Goal: Information Seeking & Learning: Learn about a topic

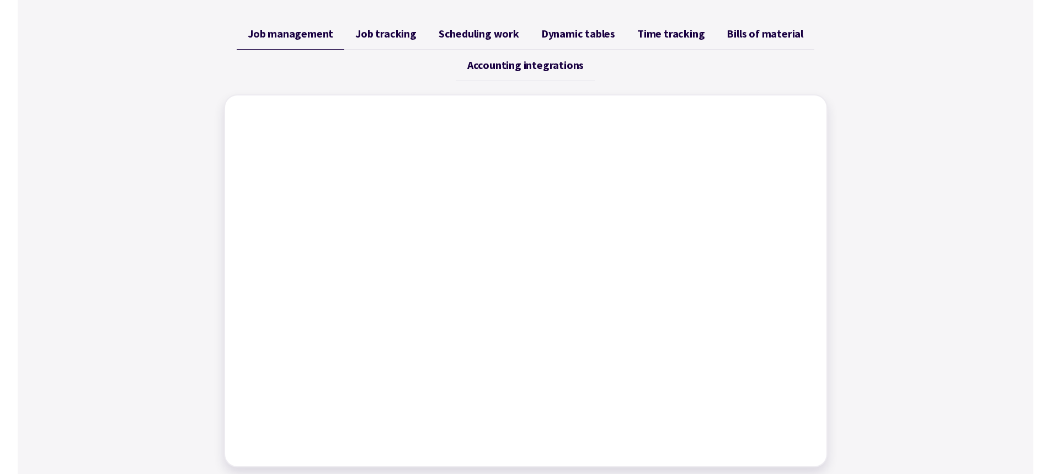
scroll to position [331, 0]
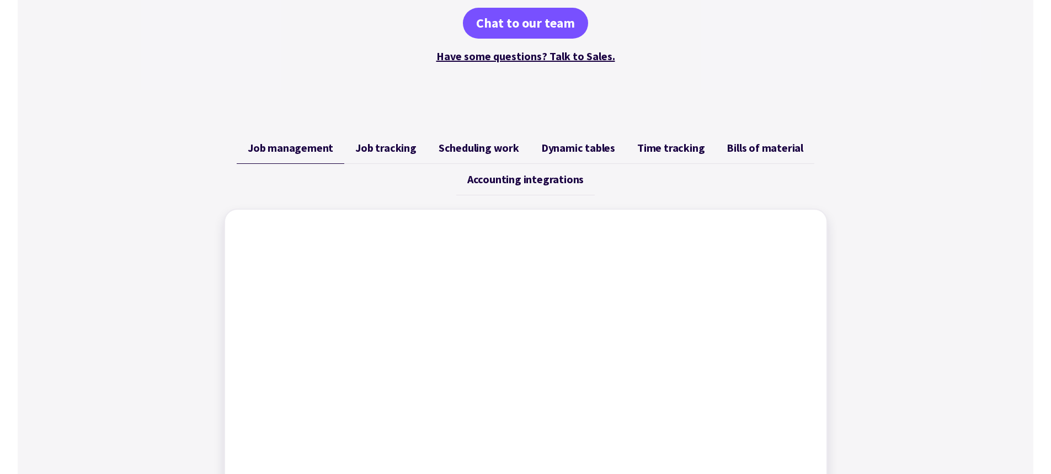
click at [390, 144] on span "Job tracking" at bounding box center [385, 147] width 61 height 13
click at [496, 151] on span "Scheduling work" at bounding box center [479, 147] width 81 height 13
click at [565, 145] on span "Dynamic tables" at bounding box center [578, 147] width 74 height 13
click at [688, 150] on span "Time tracking" at bounding box center [670, 147] width 67 height 13
click at [761, 147] on span "Bills of material" at bounding box center [765, 147] width 77 height 13
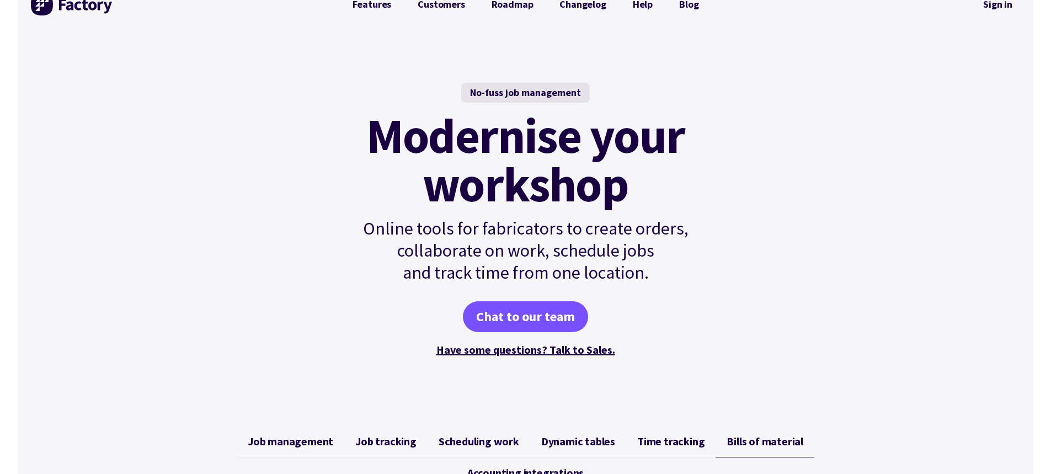
scroll to position [0, 0]
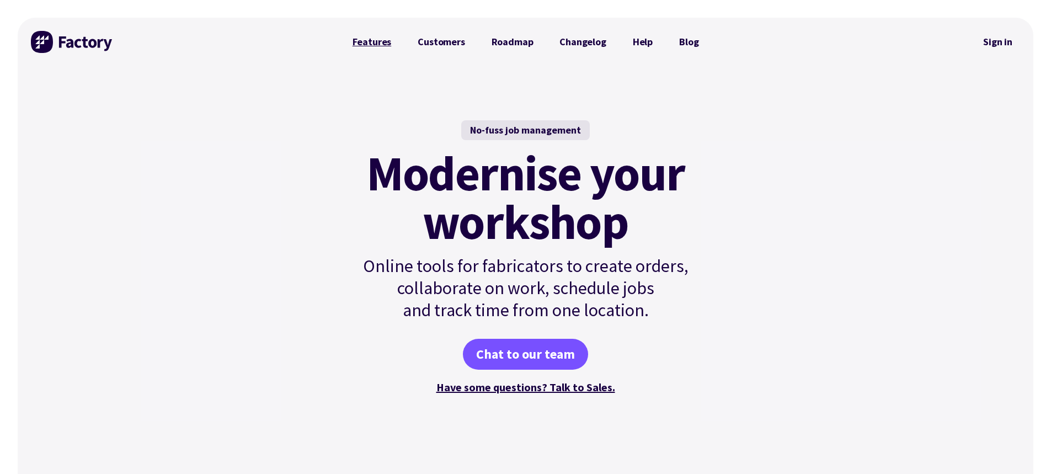
click at [372, 40] on link "Features" at bounding box center [372, 42] width 66 height 22
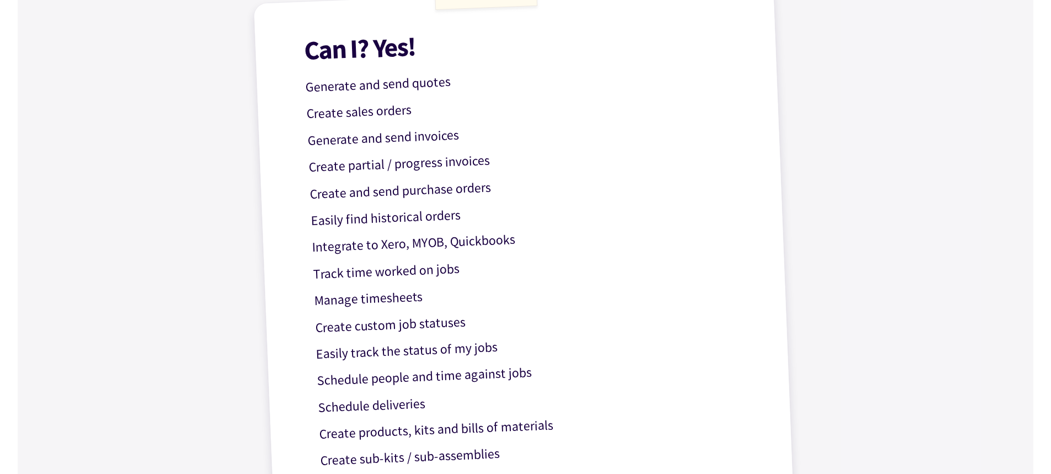
scroll to position [331, 0]
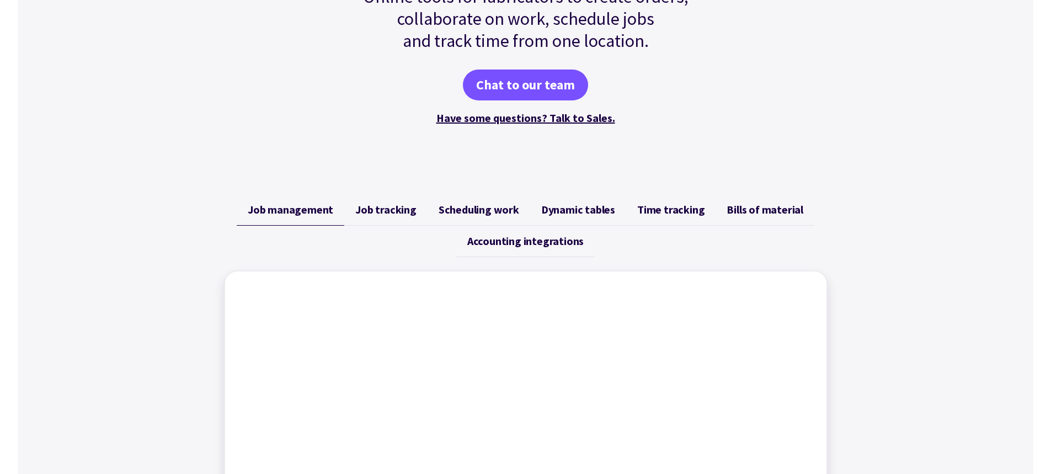
scroll to position [276, 0]
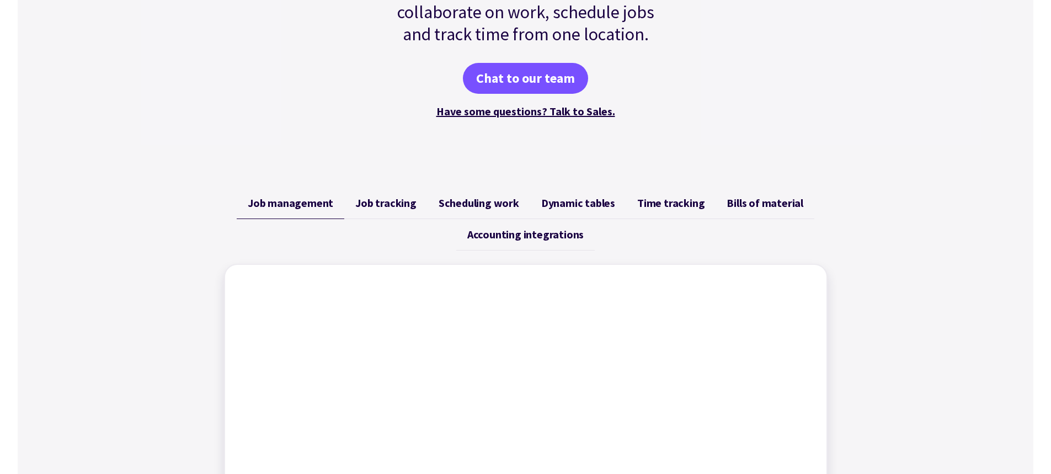
click at [487, 237] on span "Accounting integrations" at bounding box center [525, 234] width 116 height 13
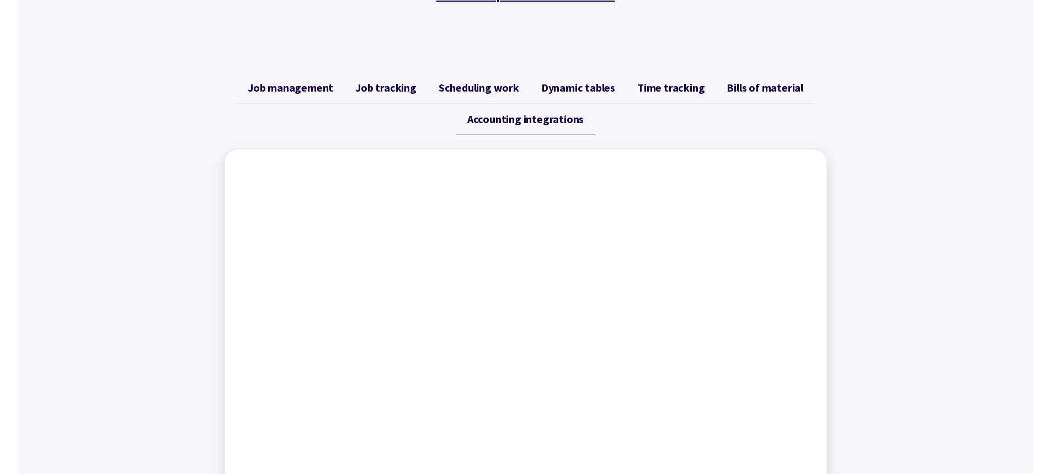
scroll to position [386, 0]
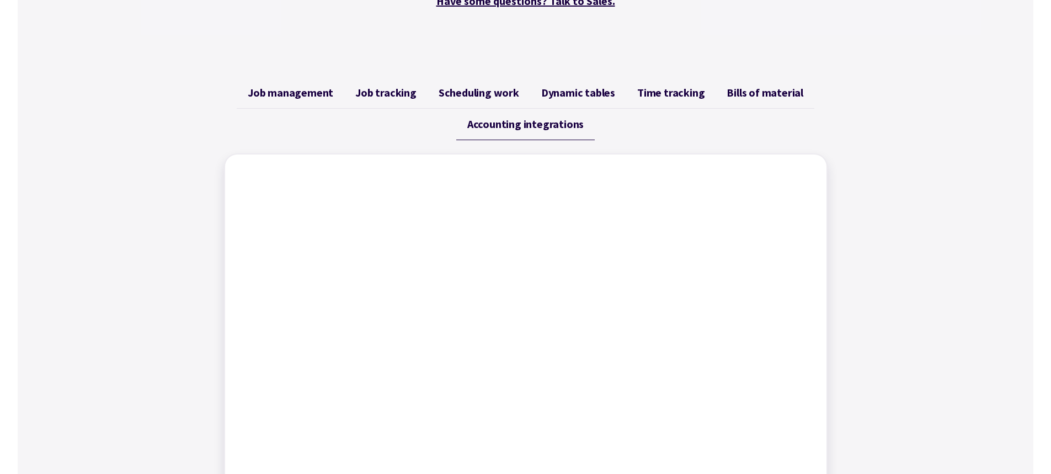
click at [580, 89] on span "Dynamic tables" at bounding box center [578, 92] width 74 height 13
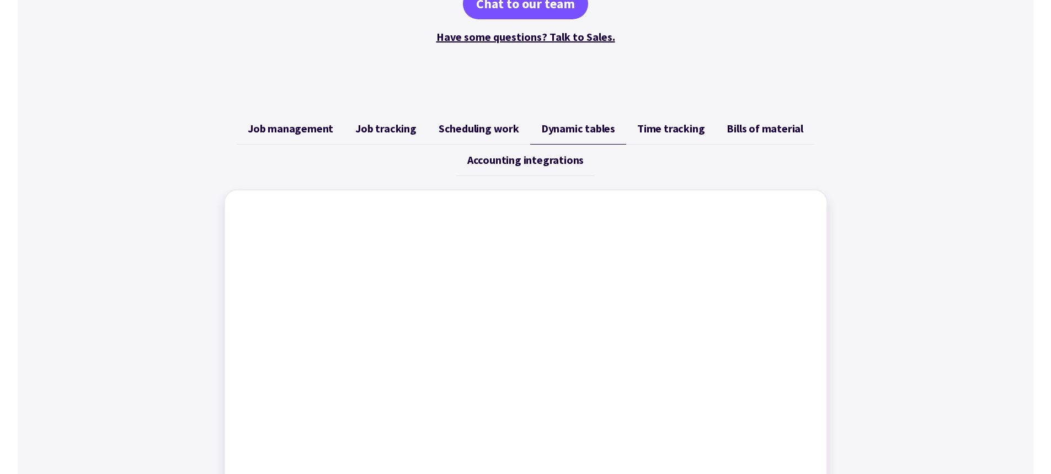
scroll to position [276, 0]
